Goal: Find specific page/section: Find specific page/section

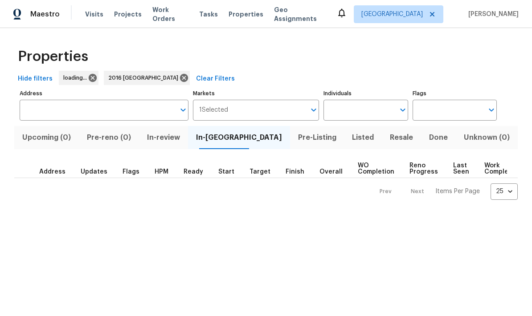
type input "2016 [GEOGRAPHIC_DATA]"
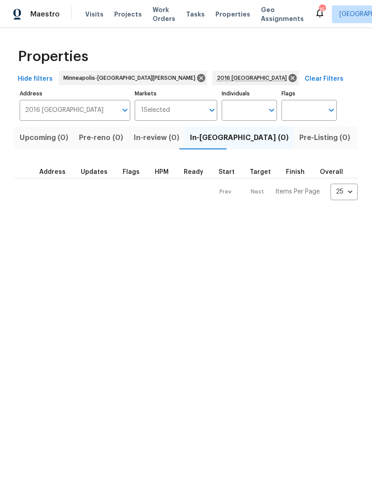
click at [122, 16] on span "Projects" at bounding box center [128, 14] width 28 height 9
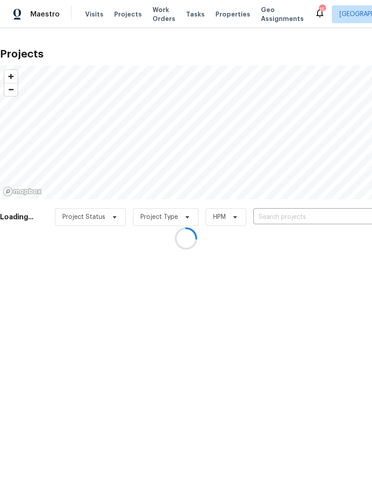
click at [277, 219] on div at bounding box center [186, 238] width 372 height 477
click at [292, 217] on div at bounding box center [186, 238] width 372 height 477
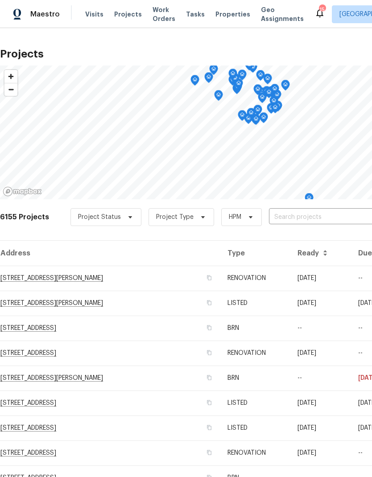
click at [316, 216] on input "text" at bounding box center [320, 217] width 102 height 14
type input "1524"
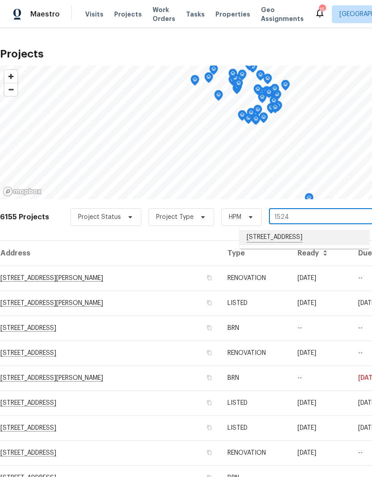
click at [292, 236] on li "[STREET_ADDRESS]" at bounding box center [304, 237] width 130 height 15
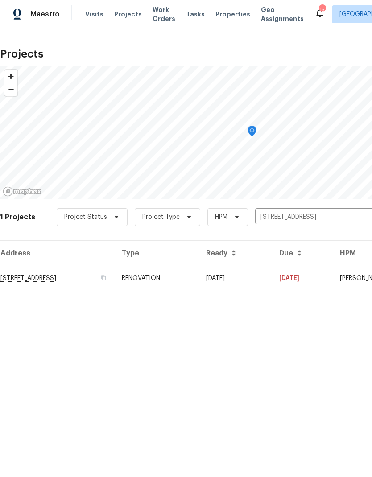
click at [58, 277] on td "[STREET_ADDRESS]" at bounding box center [57, 278] width 115 height 25
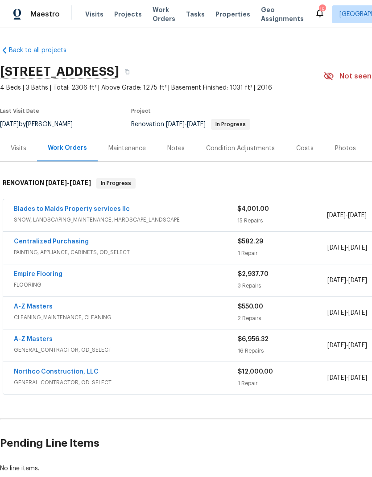
click at [340, 148] on div "Photos" at bounding box center [345, 148] width 21 height 9
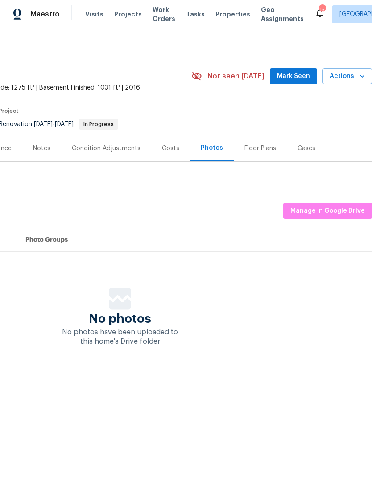
scroll to position [0, 132]
click at [323, 208] on span "Manage in Google Drive" at bounding box center [327, 210] width 74 height 11
